Goal: Find specific page/section: Find specific page/section

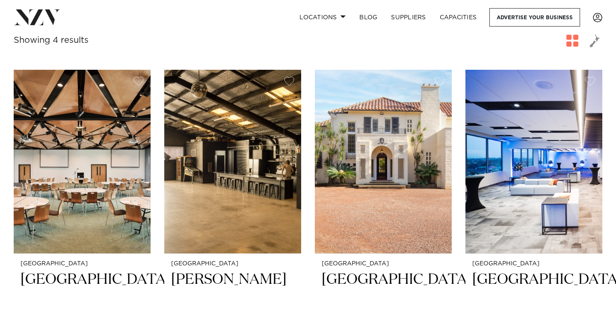
scroll to position [163, 0]
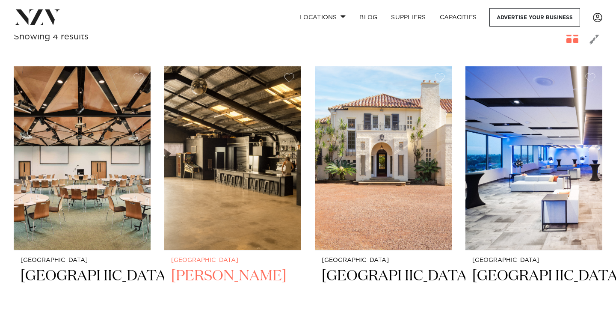
click at [250, 209] on img at bounding box center [232, 158] width 137 height 184
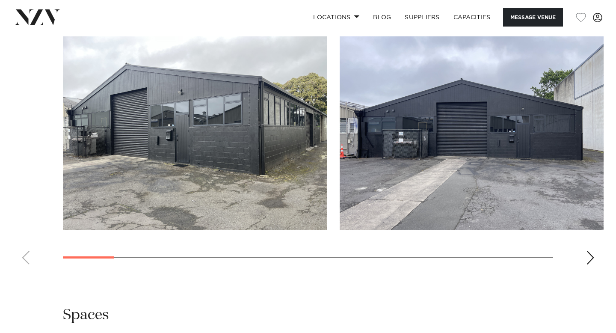
scroll to position [754, 0]
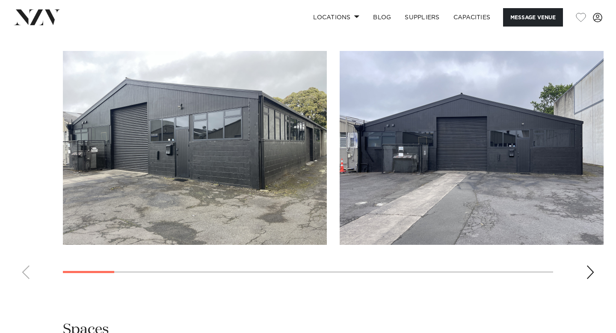
click at [588, 274] on div "Next slide" at bounding box center [590, 272] width 9 height 14
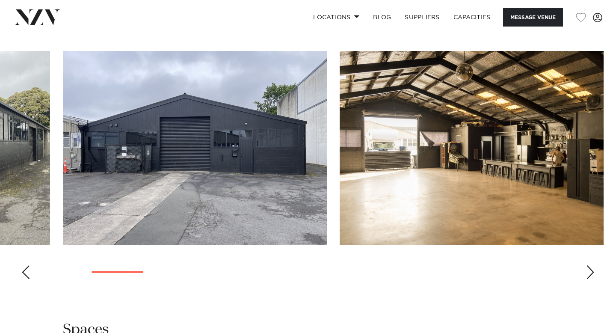
click at [588, 274] on div "Next slide" at bounding box center [590, 272] width 9 height 14
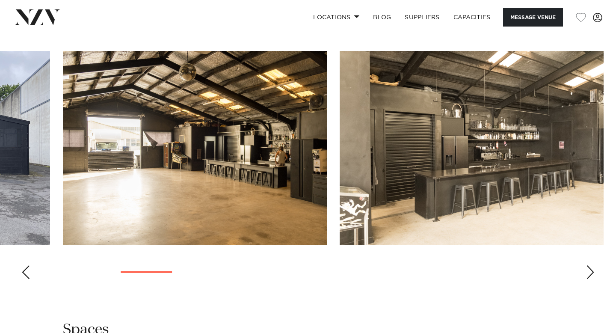
click at [588, 274] on div "Next slide" at bounding box center [590, 272] width 9 height 14
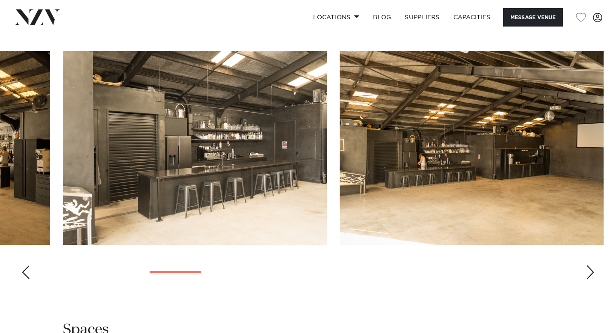
click at [588, 274] on div "Next slide" at bounding box center [590, 272] width 9 height 14
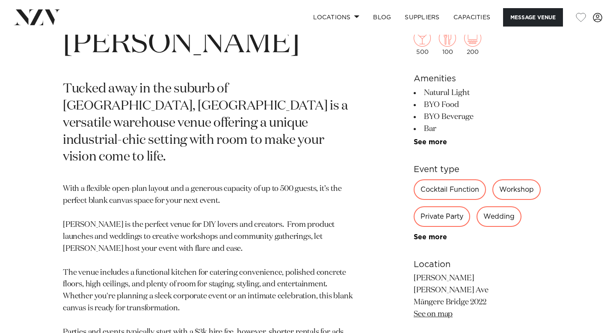
scroll to position [261, 0]
